Goal: Information Seeking & Learning: Learn about a topic

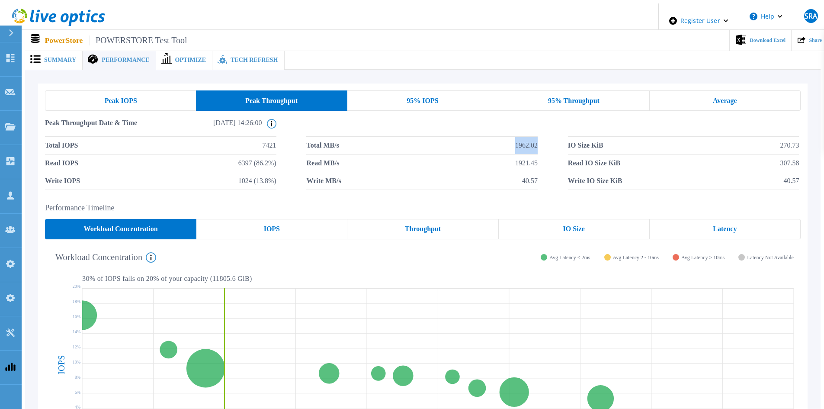
drag, startPoint x: 505, startPoint y: 143, endPoint x: 551, endPoint y: 145, distance: 45.5
click at [547, 145] on div "Total IOPS 7421 Total MB/s 1962.02 IO Size KiB 270.73 Read IOPS 6397 (86.2%) Re…" at bounding box center [423, 163] width 756 height 53
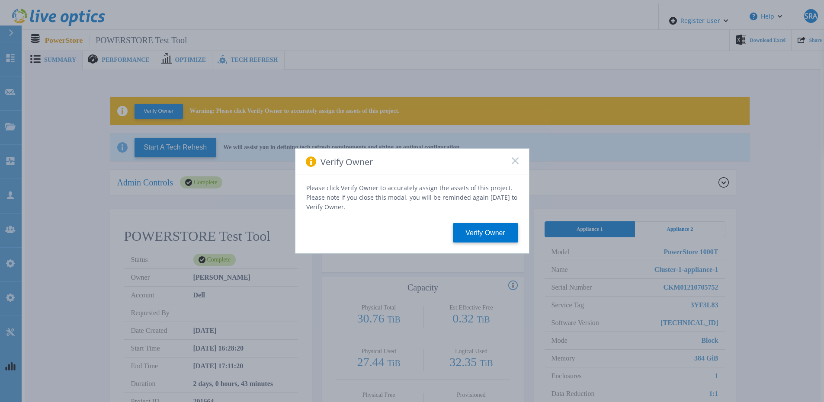
click at [509, 159] on div "Verify Owner" at bounding box center [413, 162] width 234 height 26
click at [518, 171] on div "Verify Owner" at bounding box center [413, 162] width 234 height 26
click at [518, 164] on rect at bounding box center [515, 160] width 7 height 7
click at [515, 162] on icon at bounding box center [515, 161] width 7 height 7
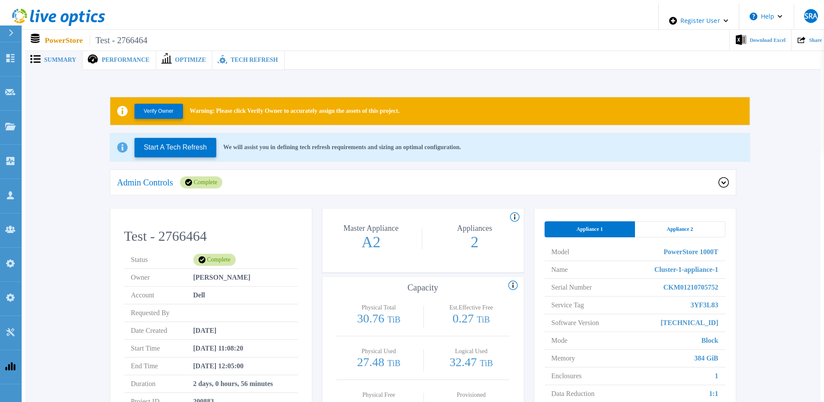
click at [401, 196] on div "Admin Controls Complete Download Raw Files Retry Delete" at bounding box center [423, 189] width 626 height 39
